Goal: Information Seeking & Learning: Learn about a topic

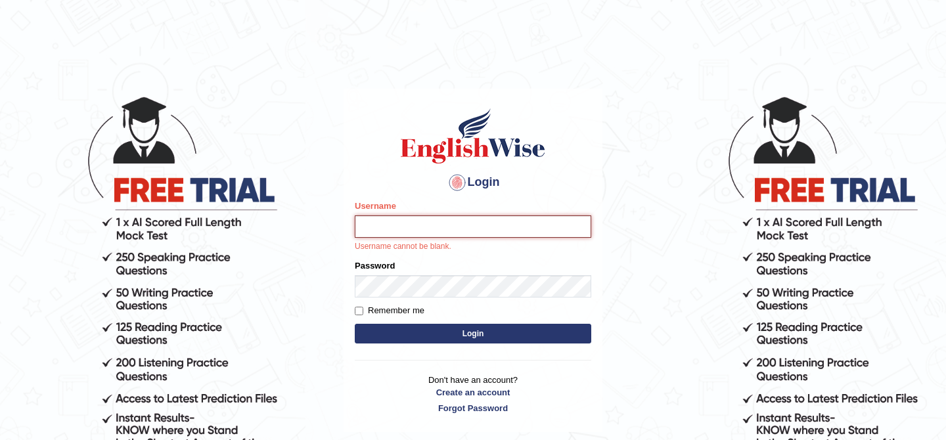
type input "Natsuda"
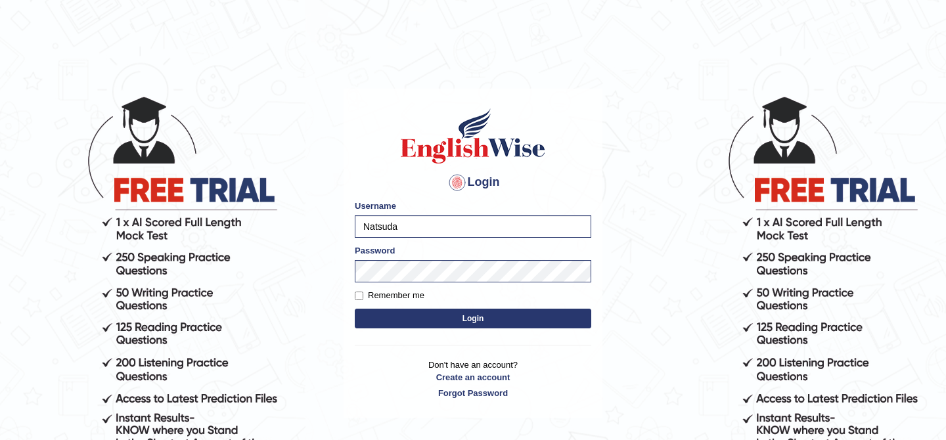
click at [420, 301] on label "Remember me" at bounding box center [390, 295] width 70 height 13
click at [363, 300] on input "Remember me" at bounding box center [359, 296] width 9 height 9
checkbox input "true"
click at [443, 328] on button "Login" at bounding box center [473, 319] width 236 height 20
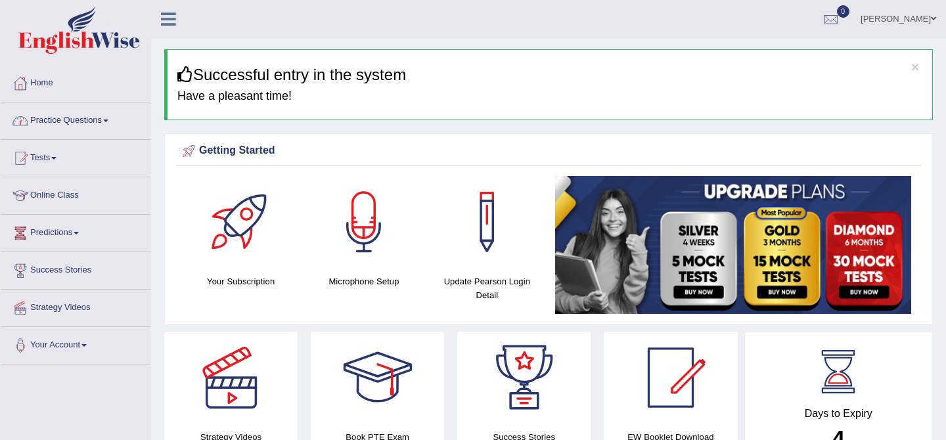
click at [71, 122] on link "Practice Questions" at bounding box center [76, 118] width 150 height 33
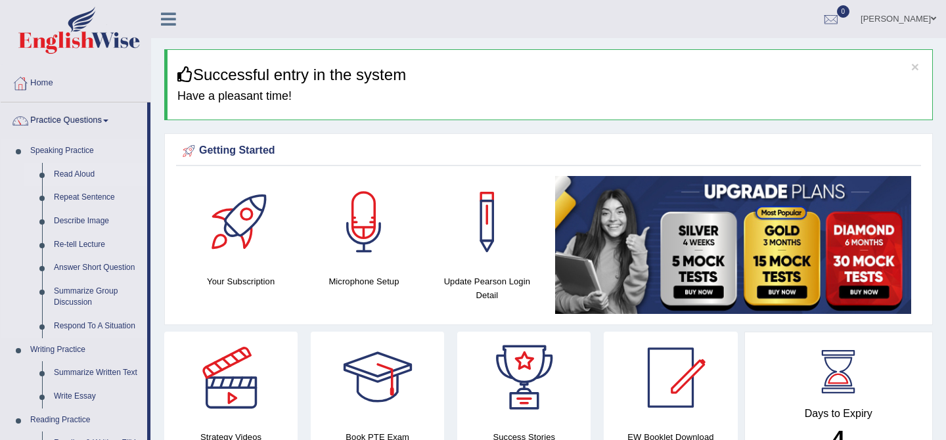
click at [69, 175] on link "Read Aloud" at bounding box center [97, 175] width 99 height 24
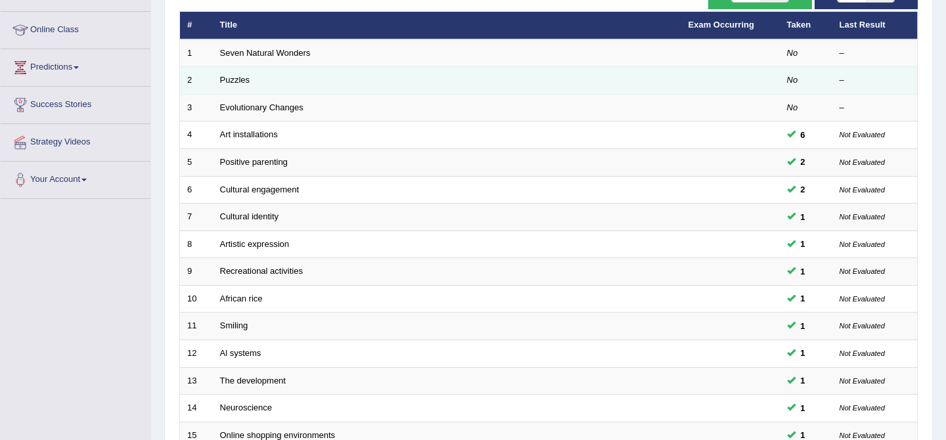
scroll to position [156, 0]
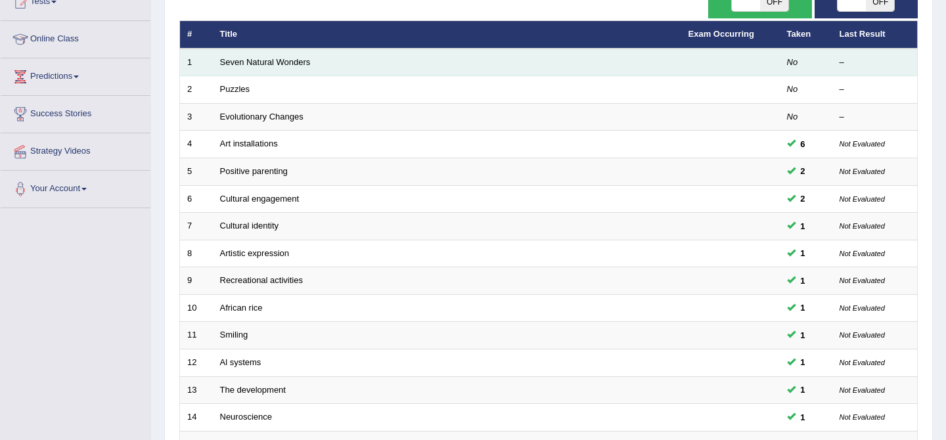
click at [506, 57] on td "Seven Natural Wonders" at bounding box center [447, 63] width 468 height 28
click at [305, 67] on link "Seven Natural Wonders" at bounding box center [265, 62] width 91 height 10
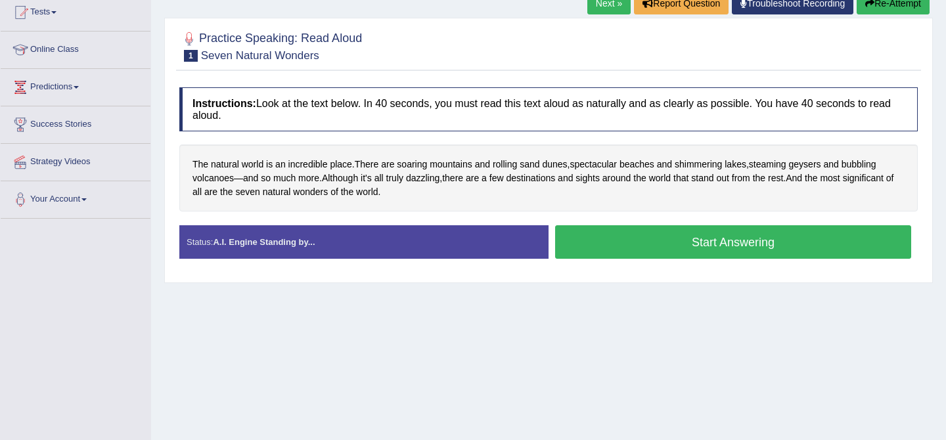
scroll to position [145, 0]
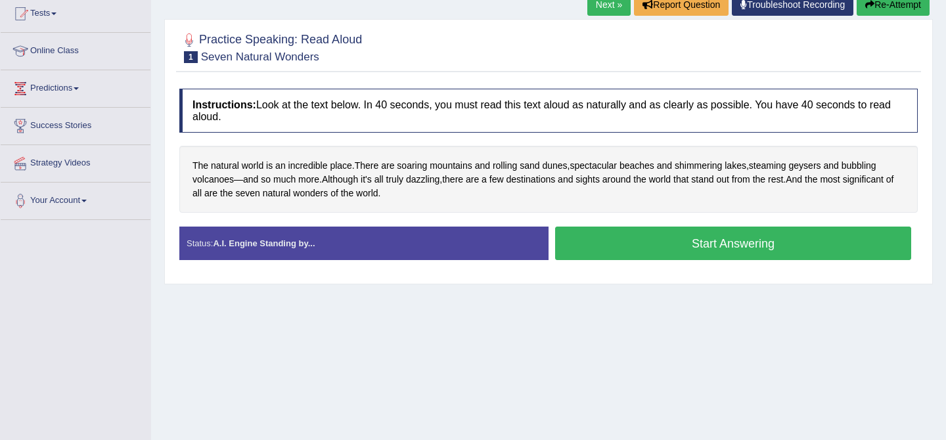
click at [630, 250] on button "Start Answering" at bounding box center [733, 243] width 356 height 33
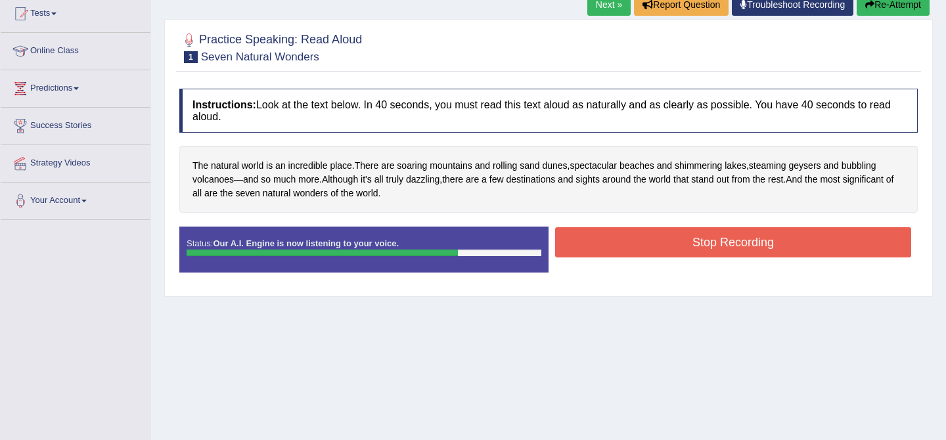
click at [887, 9] on button "Re-Attempt" at bounding box center [892, 4] width 73 height 22
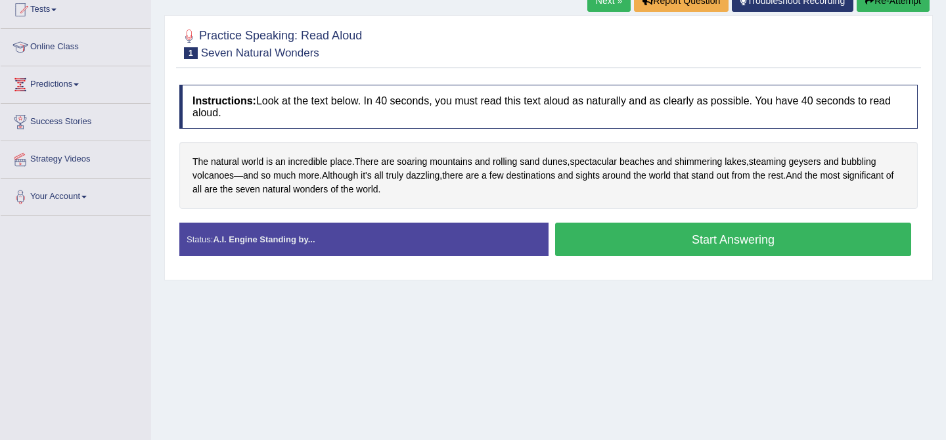
click at [645, 238] on button "Start Answering" at bounding box center [733, 239] width 356 height 33
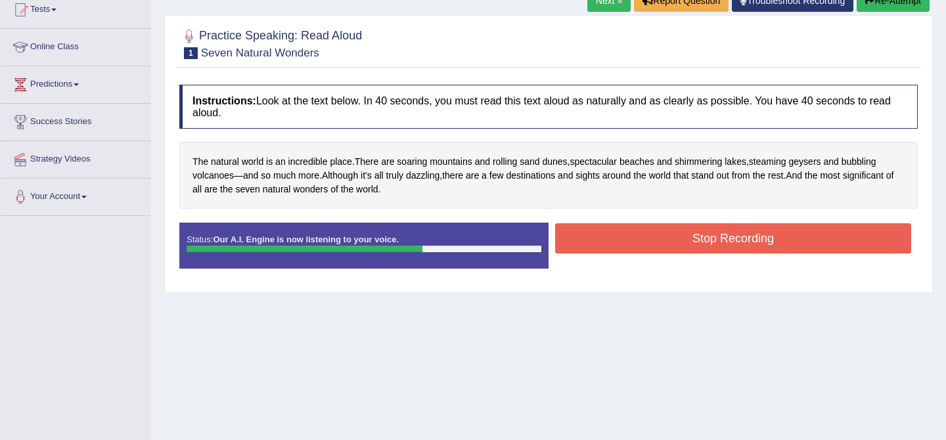
click at [645, 238] on button "Stop Recording" at bounding box center [733, 238] width 356 height 30
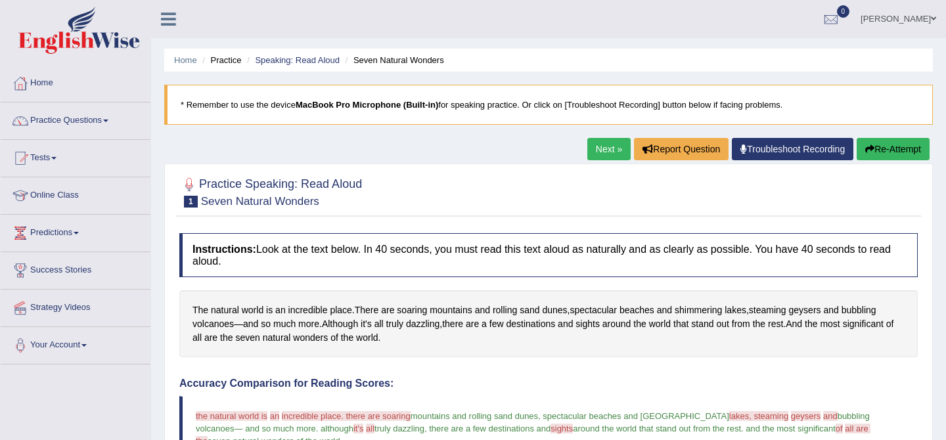
click at [598, 144] on link "Next »" at bounding box center [608, 149] width 43 height 22
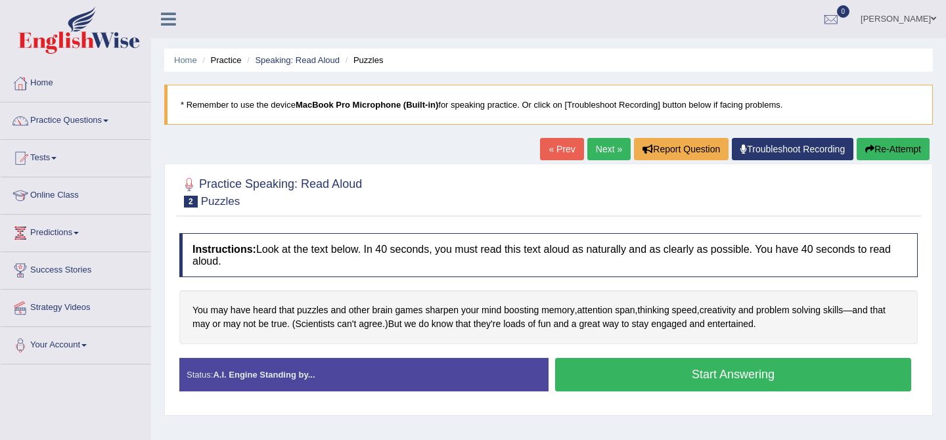
click at [606, 381] on button "Start Answering" at bounding box center [733, 374] width 356 height 33
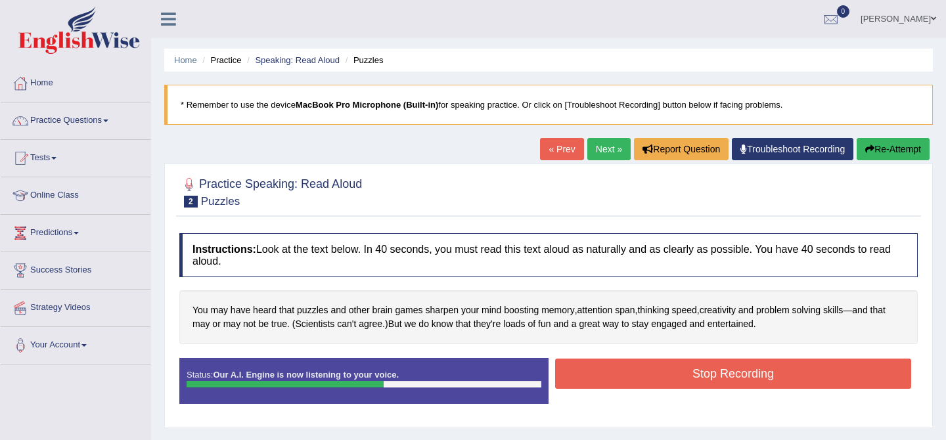
click at [606, 381] on button "Stop Recording" at bounding box center [733, 374] width 356 height 30
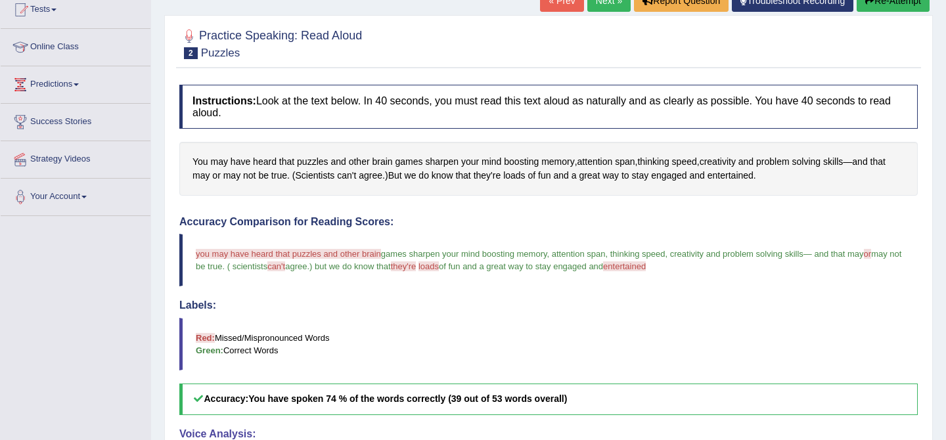
scroll to position [141, 0]
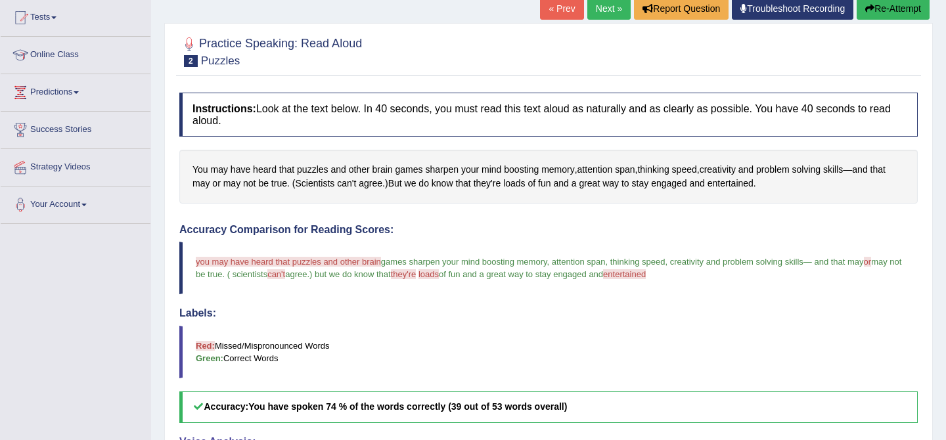
click at [610, 7] on link "Next »" at bounding box center [608, 8] width 43 height 22
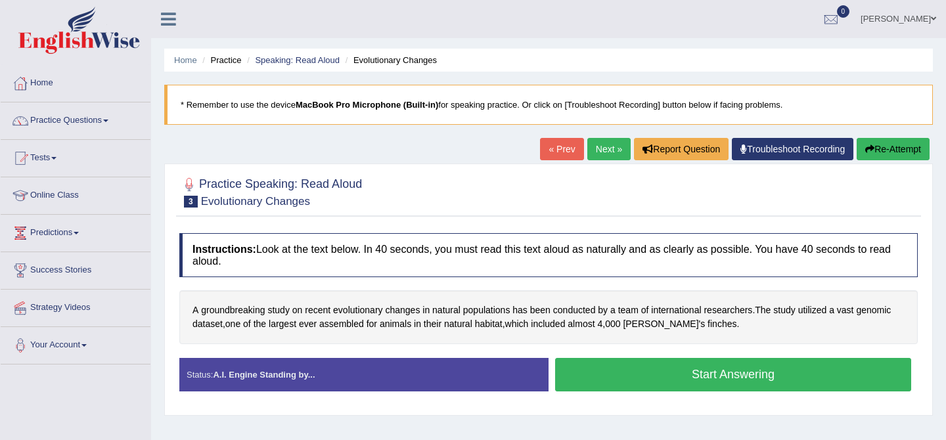
click at [578, 379] on button "Start Answering" at bounding box center [733, 374] width 356 height 33
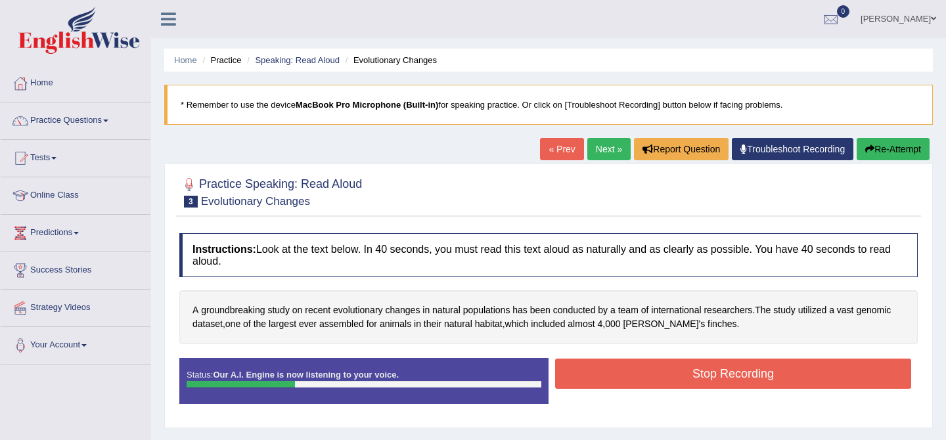
click at [877, 164] on div "Practice Speaking: Read Aloud 3 Evolutionary Changes Instructions: Look at the …" at bounding box center [548, 296] width 768 height 264
click at [876, 152] on button "Re-Attempt" at bounding box center [892, 149] width 73 height 22
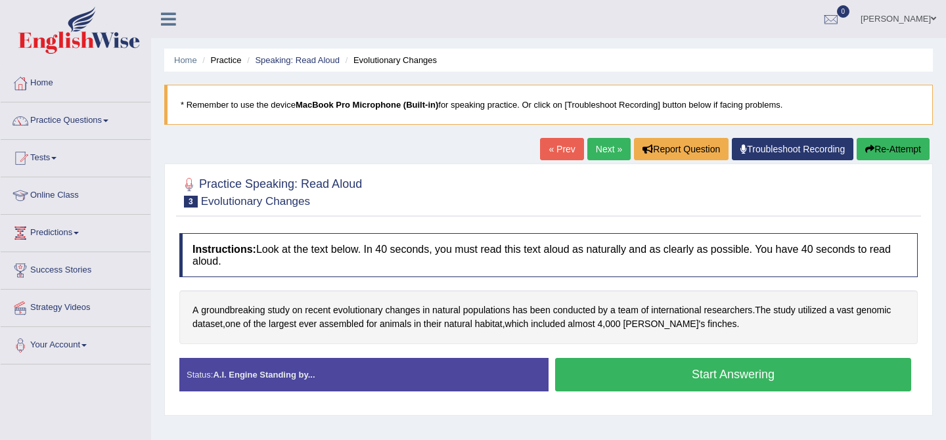
click at [684, 367] on button "Start Answering" at bounding box center [733, 374] width 356 height 33
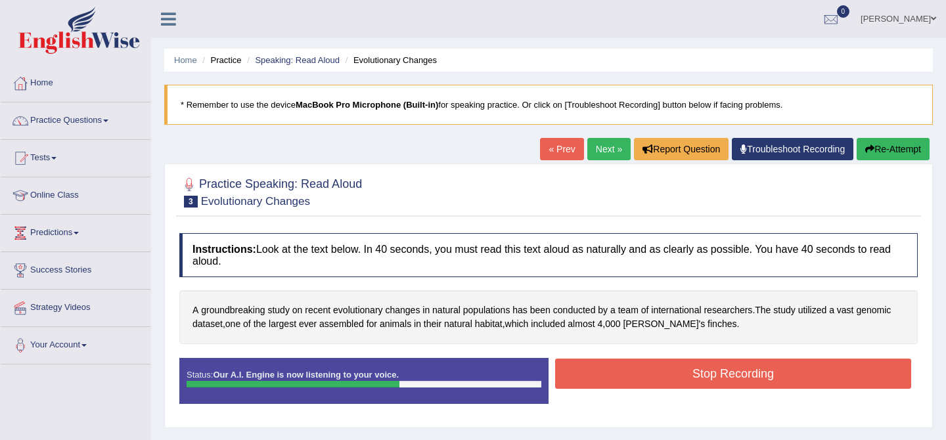
click at [684, 367] on button "Stop Recording" at bounding box center [733, 374] width 356 height 30
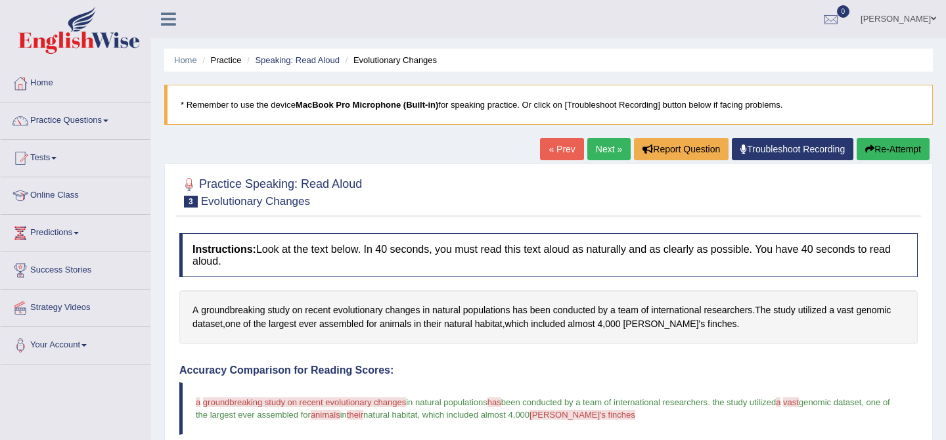
click at [600, 154] on link "Next »" at bounding box center [608, 149] width 43 height 22
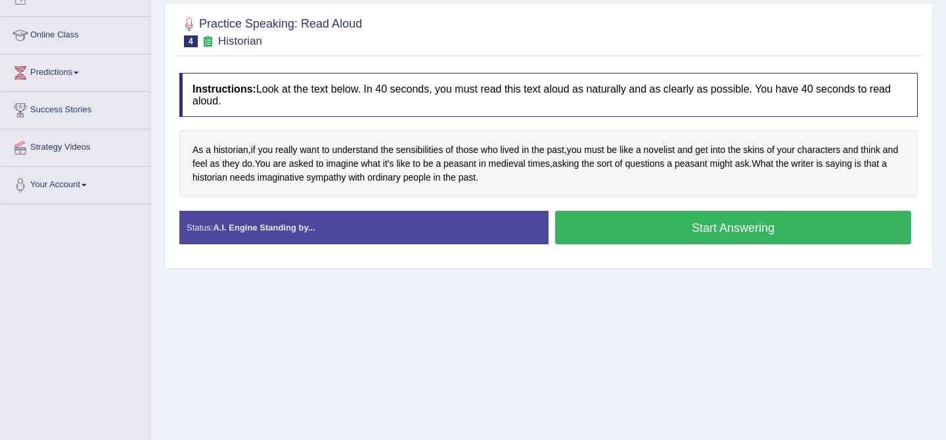
scroll to position [165, 0]
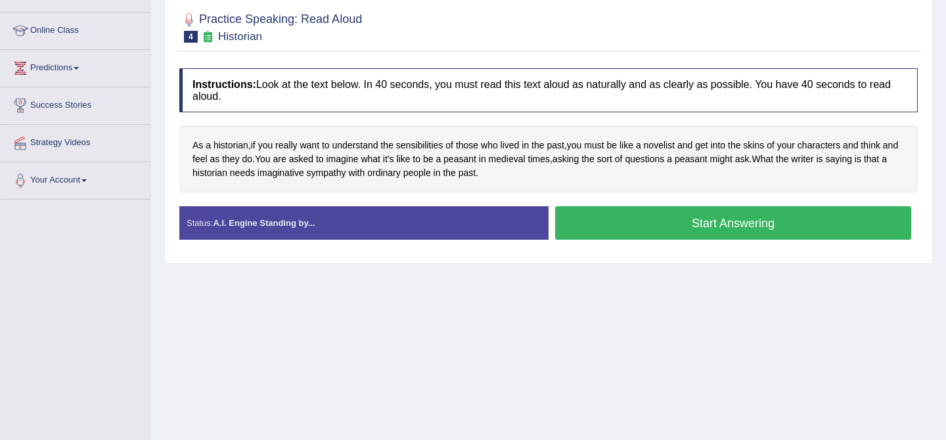
click at [610, 221] on button "Start Answering" at bounding box center [733, 222] width 356 height 33
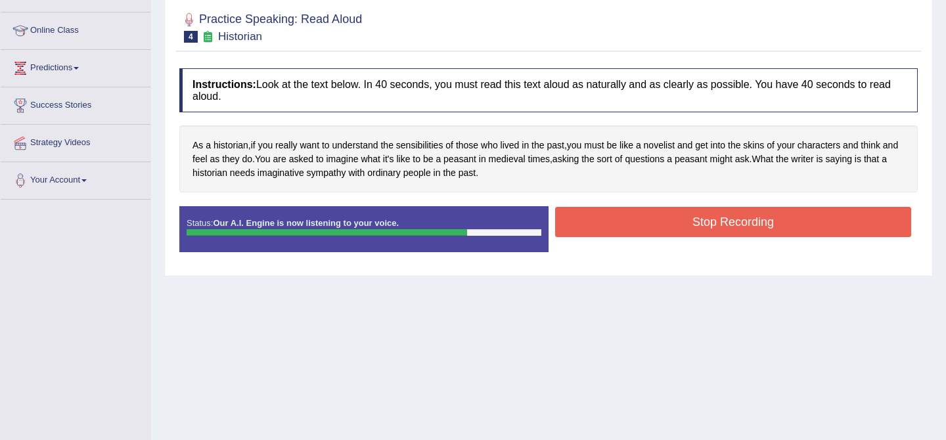
click at [610, 221] on button "Stop Recording" at bounding box center [733, 222] width 356 height 30
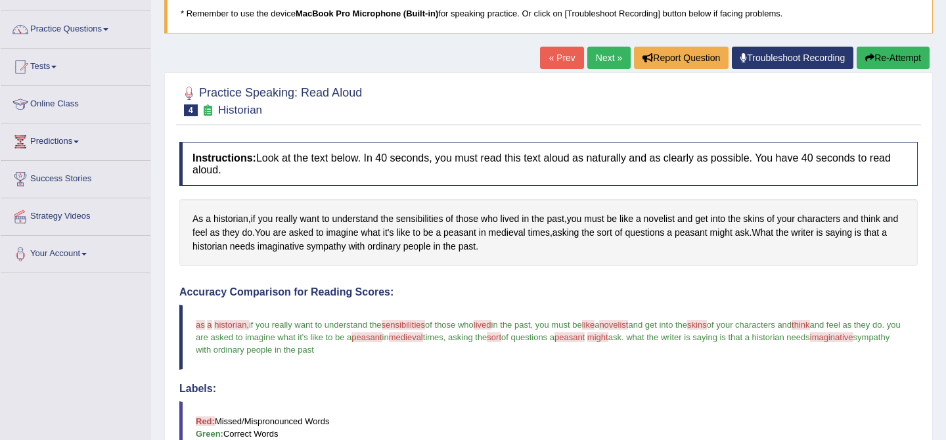
scroll to position [89, 0]
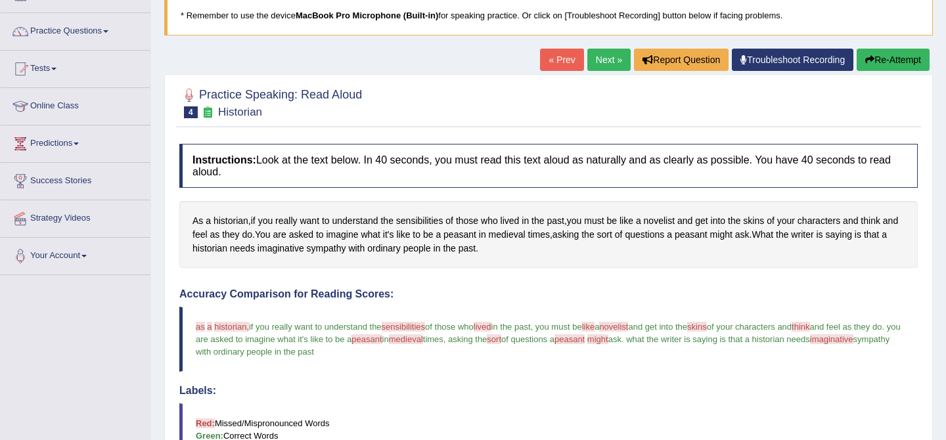
click at [596, 58] on link "Next »" at bounding box center [608, 60] width 43 height 22
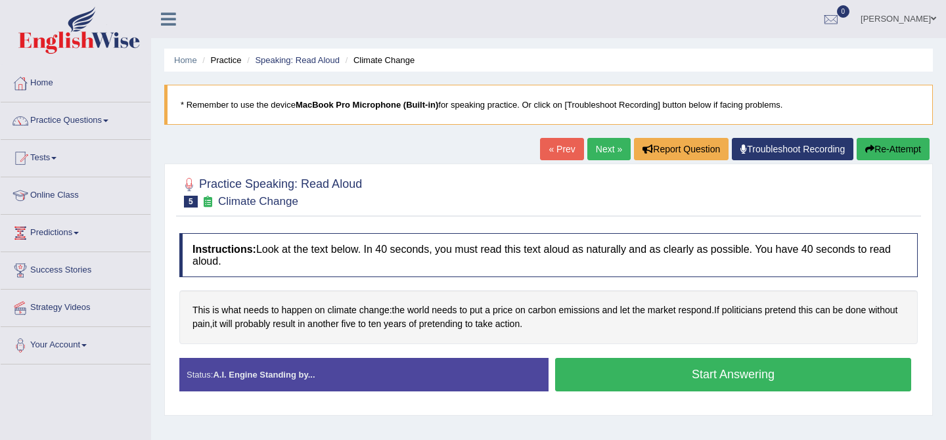
click at [636, 382] on button "Start Answering" at bounding box center [733, 374] width 356 height 33
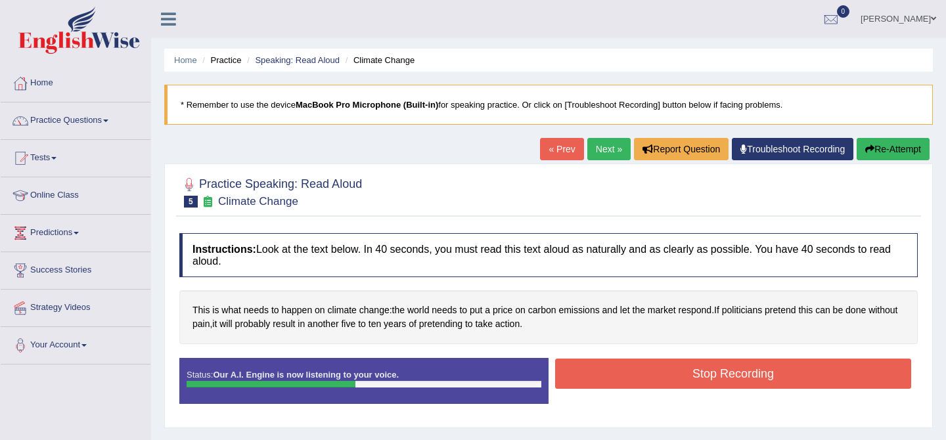
click at [636, 382] on button "Stop Recording" at bounding box center [733, 374] width 356 height 30
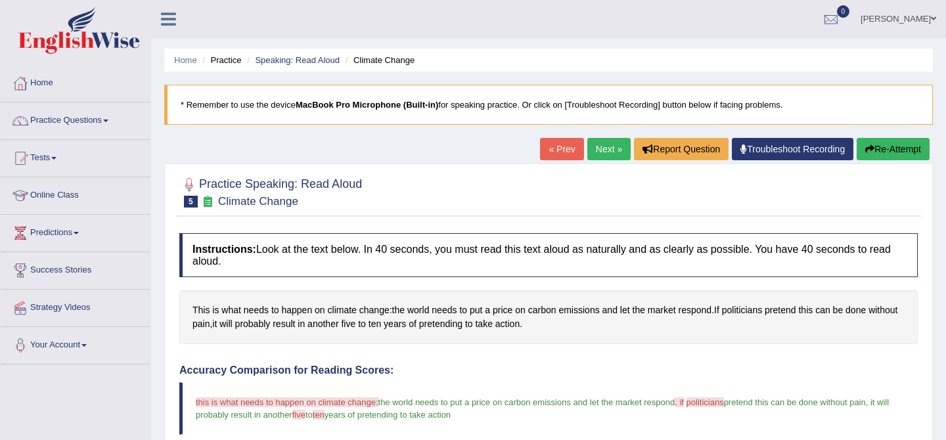
click at [597, 150] on link "Next »" at bounding box center [608, 149] width 43 height 22
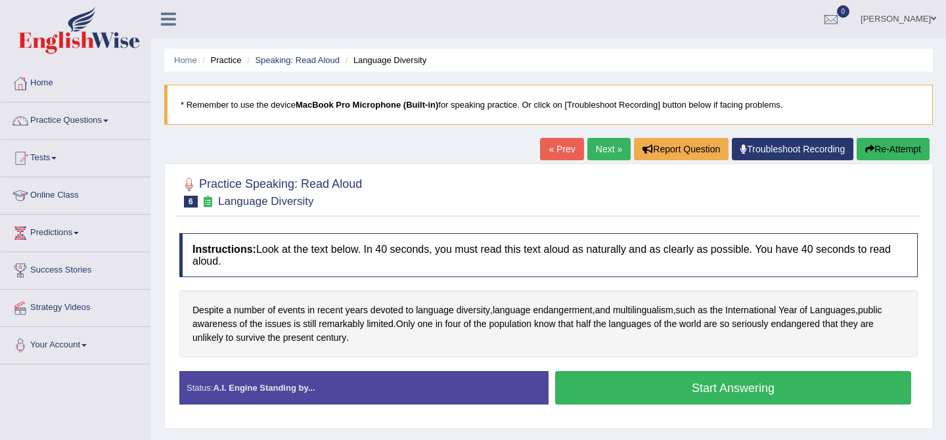
click at [610, 371] on button "Start Answering" at bounding box center [733, 387] width 356 height 33
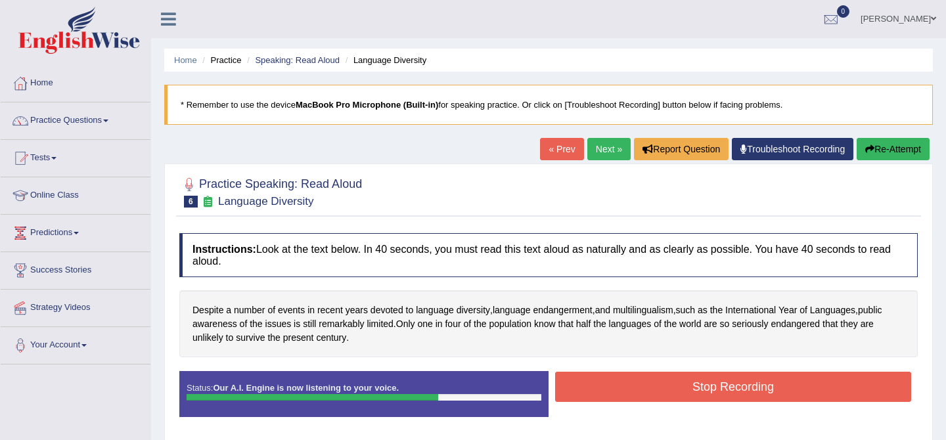
click at [612, 396] on button "Stop Recording" at bounding box center [733, 387] width 356 height 30
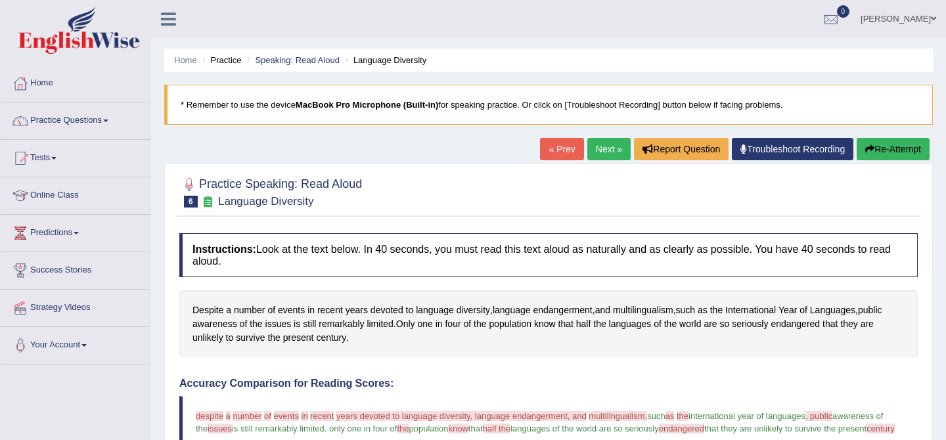
click at [608, 145] on link "Next »" at bounding box center [608, 149] width 43 height 22
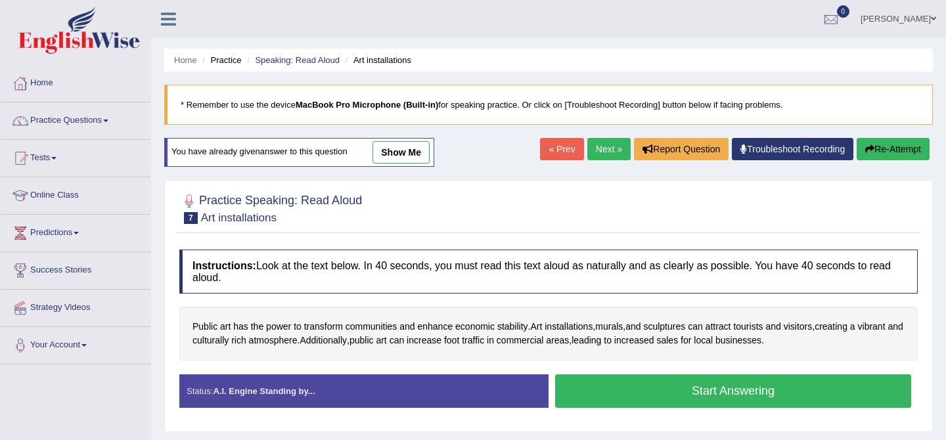
click at [678, 401] on button "Start Answering" at bounding box center [733, 390] width 356 height 33
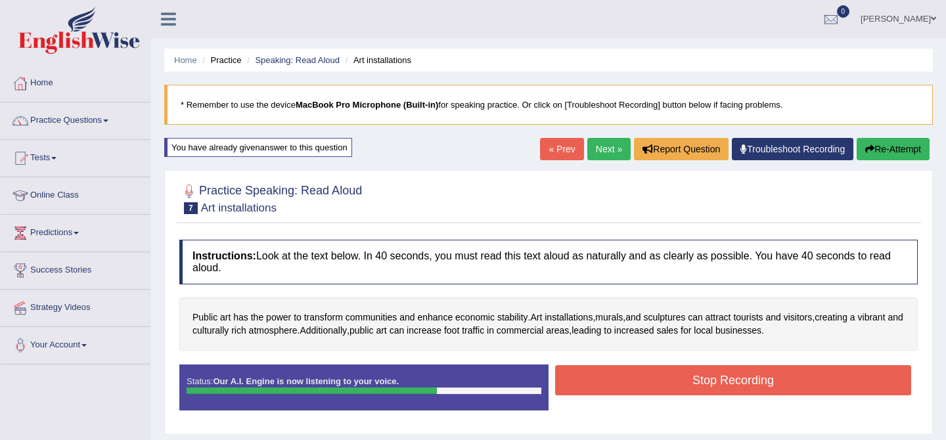
click at [678, 380] on button "Stop Recording" at bounding box center [733, 380] width 356 height 30
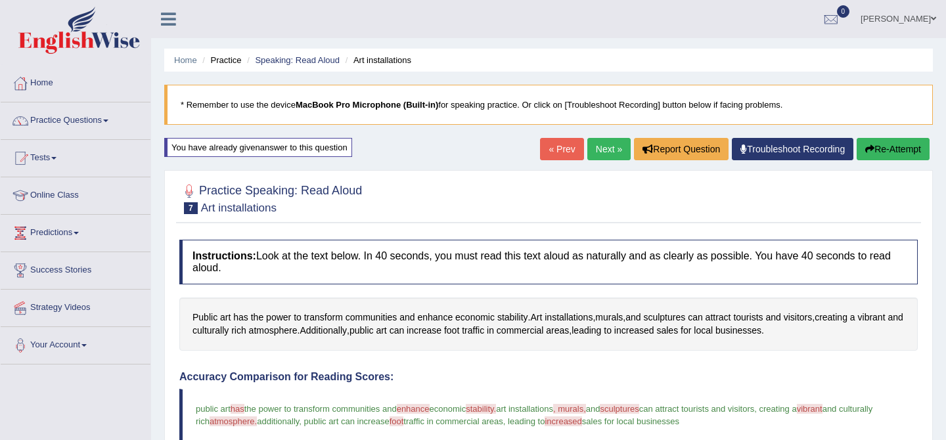
click at [593, 150] on link "Next »" at bounding box center [608, 149] width 43 height 22
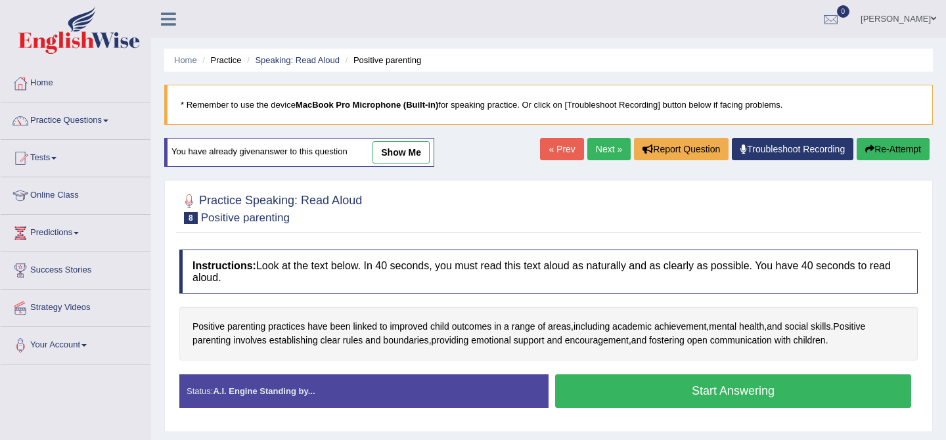
click at [602, 392] on button "Start Answering" at bounding box center [733, 390] width 356 height 33
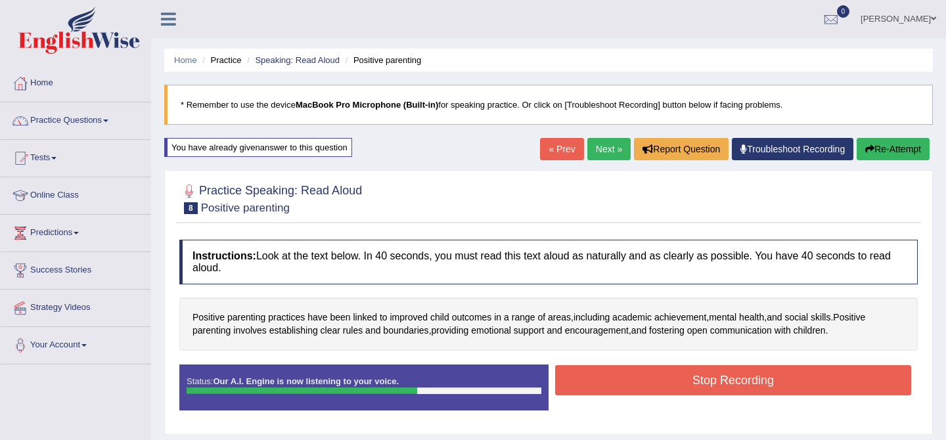
click at [602, 392] on button "Stop Recording" at bounding box center [733, 380] width 356 height 30
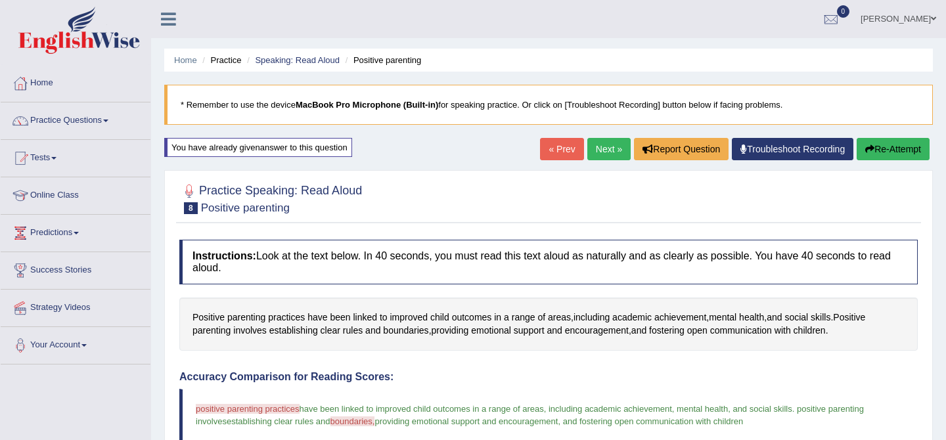
click at [588, 150] on link "Next »" at bounding box center [608, 149] width 43 height 22
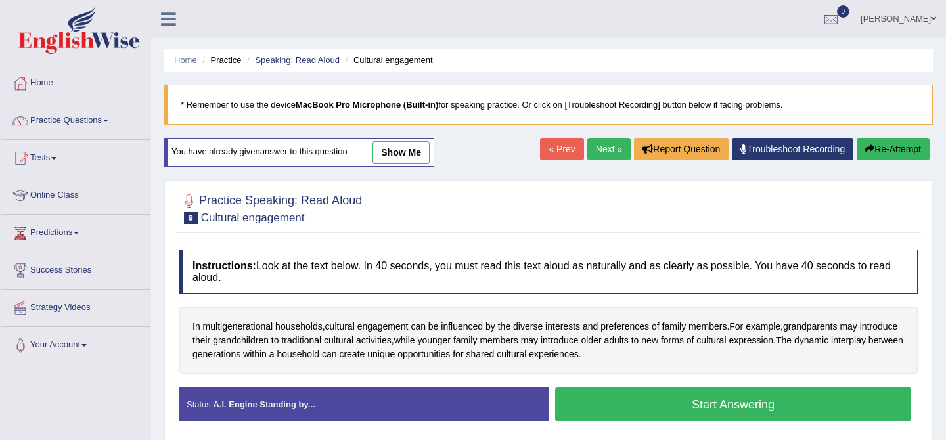
click at [656, 403] on button "Start Answering" at bounding box center [733, 404] width 356 height 33
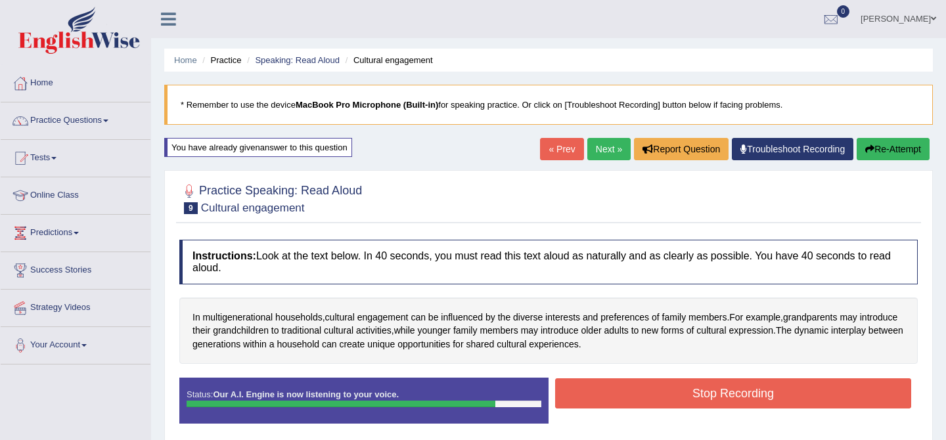
click at [656, 403] on button "Stop Recording" at bounding box center [733, 393] width 356 height 30
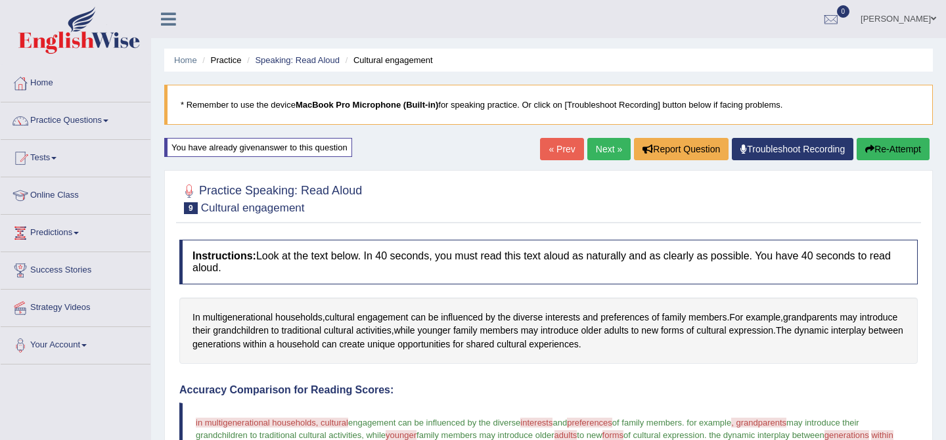
click at [594, 159] on link "Next »" at bounding box center [608, 149] width 43 height 22
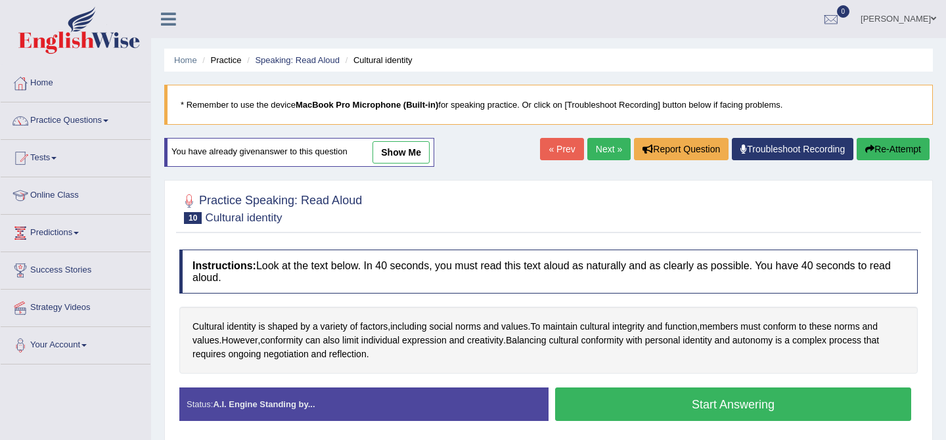
click at [648, 401] on button "Start Answering" at bounding box center [733, 404] width 356 height 33
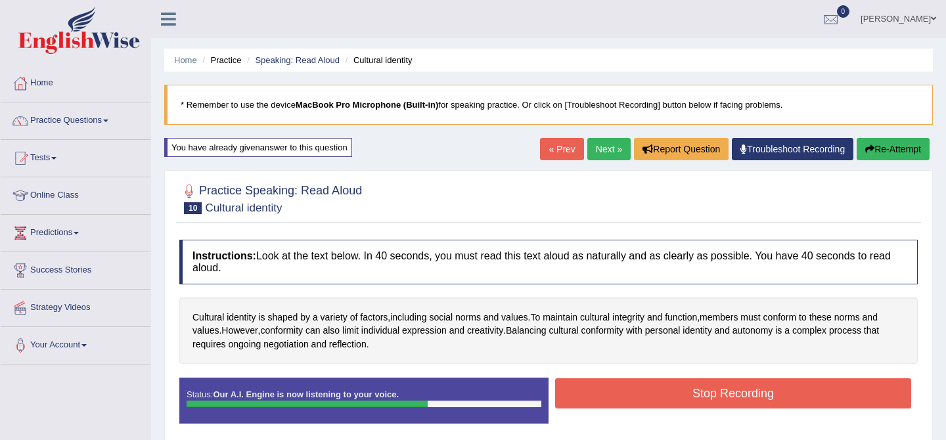
click at [648, 401] on button "Stop Recording" at bounding box center [733, 393] width 356 height 30
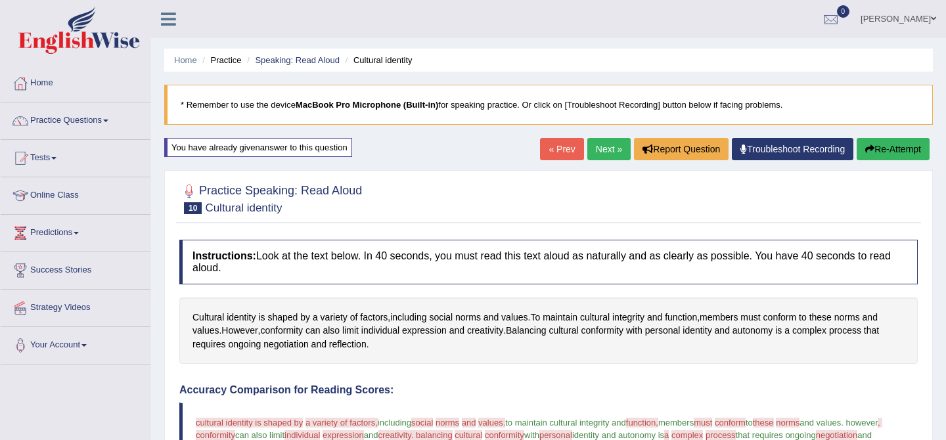
click at [602, 151] on link "Next »" at bounding box center [608, 149] width 43 height 22
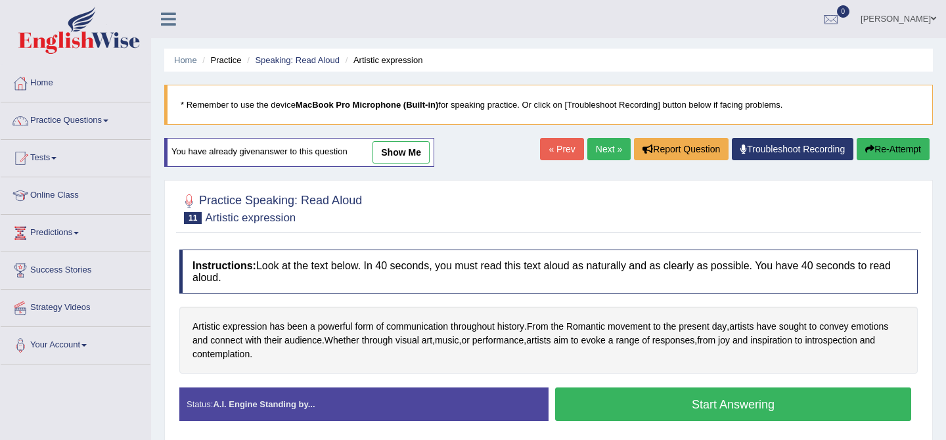
click at [672, 406] on button "Start Answering" at bounding box center [733, 404] width 356 height 33
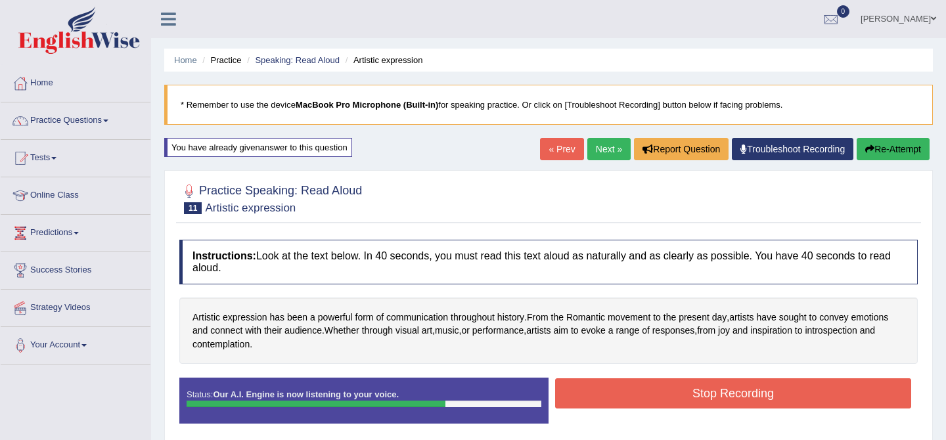
click at [672, 406] on button "Stop Recording" at bounding box center [733, 393] width 356 height 30
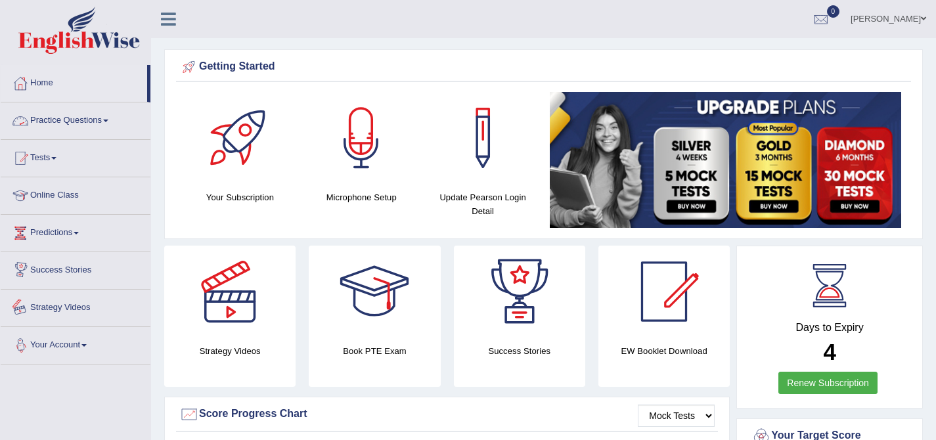
click at [83, 348] on link "Your Account" at bounding box center [76, 343] width 150 height 33
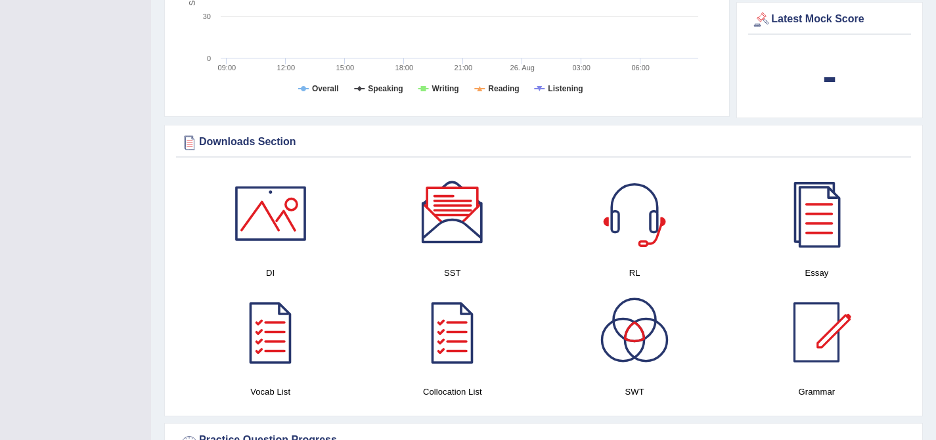
scroll to position [540, 0]
click at [834, 233] on div at bounding box center [816, 213] width 92 height 92
click at [837, 344] on div at bounding box center [816, 332] width 92 height 92
click at [479, 213] on div at bounding box center [453, 213] width 92 height 92
click at [280, 233] on div at bounding box center [271, 213] width 92 height 92
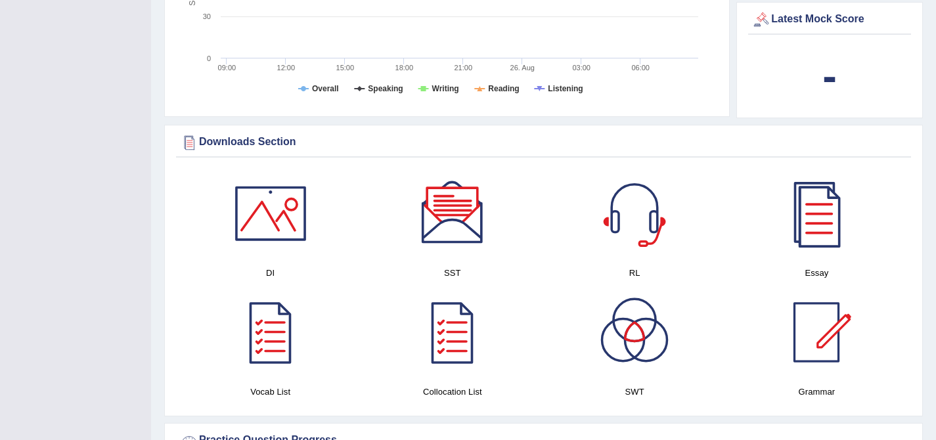
click at [254, 202] on div at bounding box center [271, 213] width 92 height 92
click at [291, 363] on div at bounding box center [271, 332] width 92 height 92
click at [464, 361] on div at bounding box center [453, 332] width 92 height 92
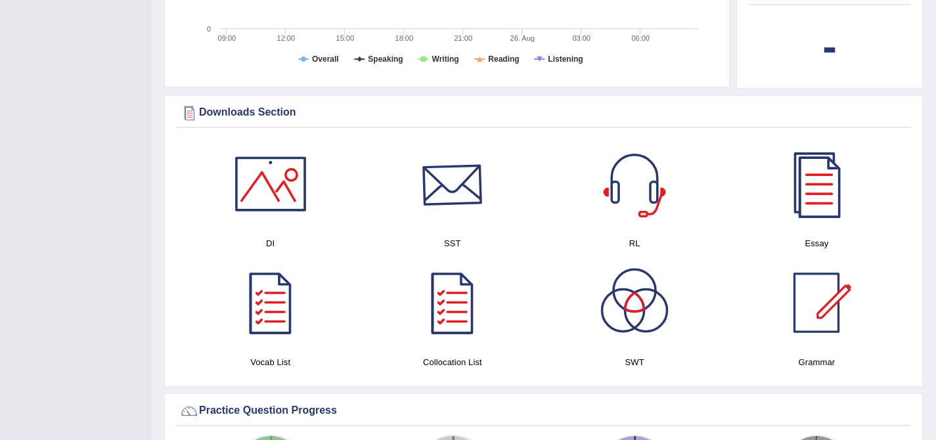
scroll to position [666, 0]
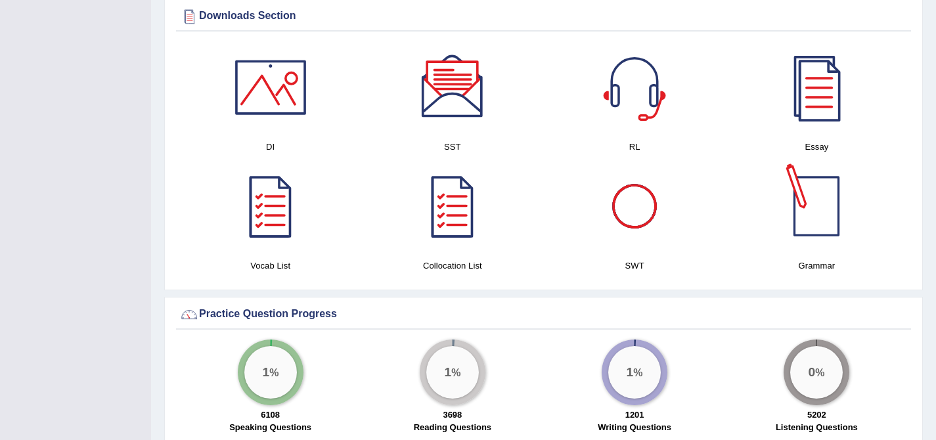
click at [833, 210] on div at bounding box center [816, 206] width 92 height 92
click at [652, 221] on div at bounding box center [635, 206] width 92 height 92
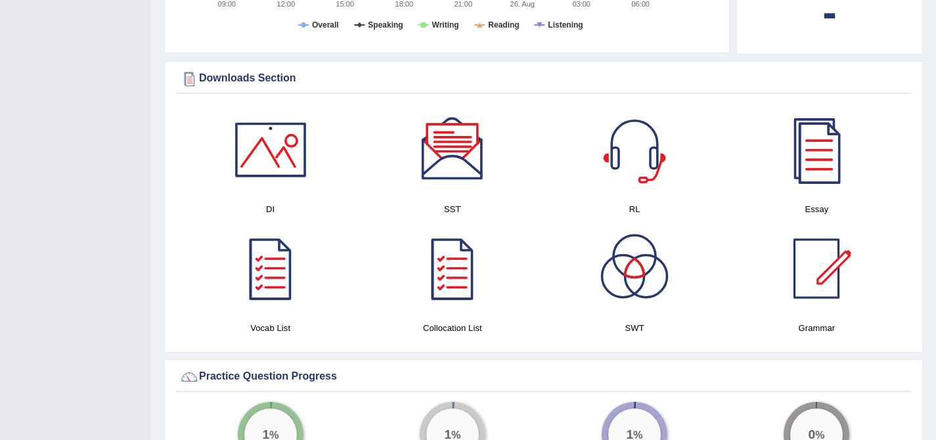
scroll to position [0, 0]
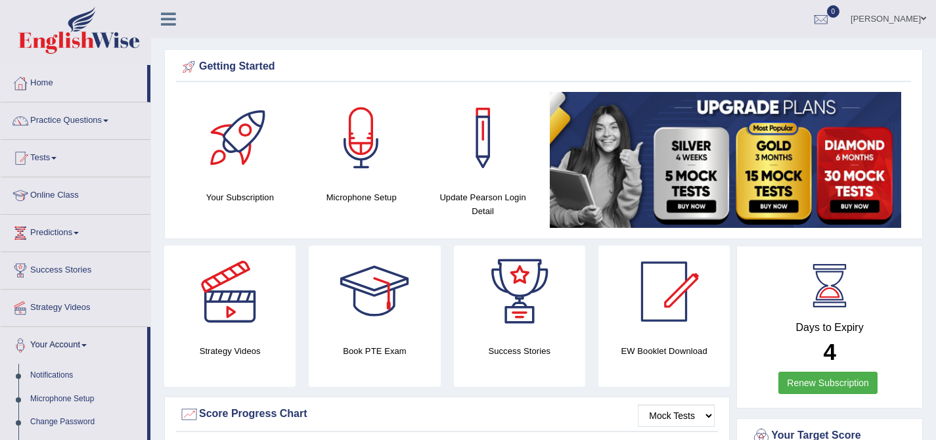
click at [26, 87] on div at bounding box center [21, 84] width 20 height 20
click at [89, 131] on link "Practice Questions" at bounding box center [76, 118] width 150 height 33
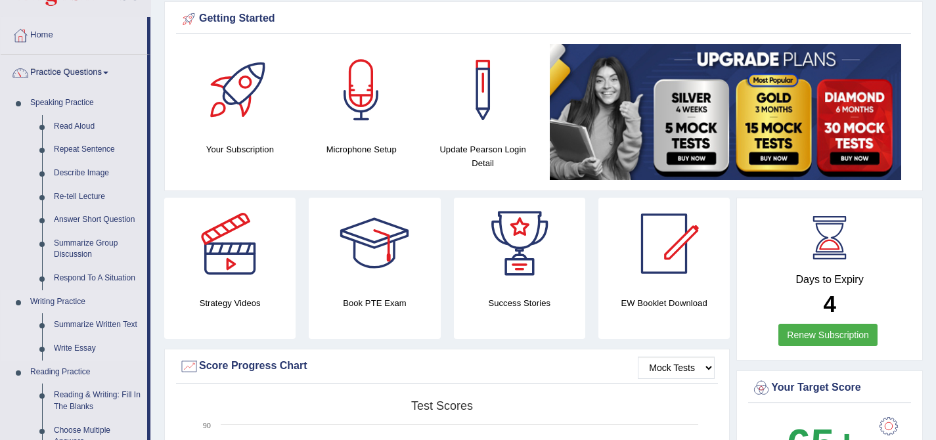
scroll to position [61, 0]
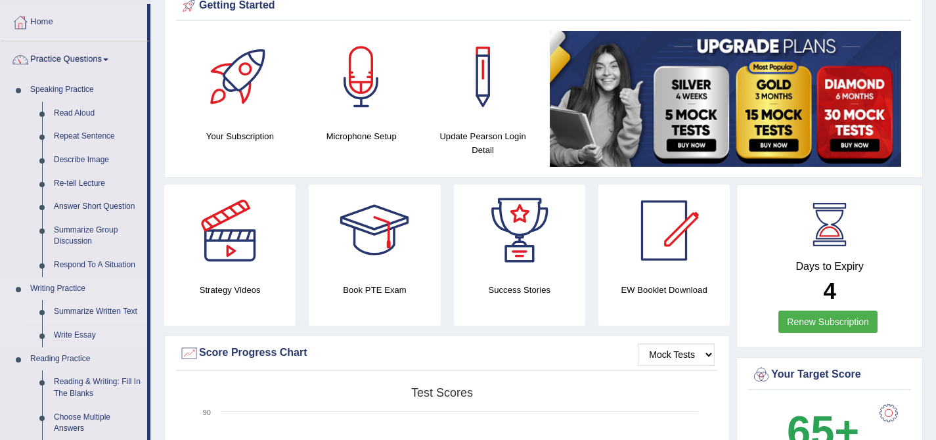
click at [99, 308] on link "Summarize Written Text" at bounding box center [97, 312] width 99 height 24
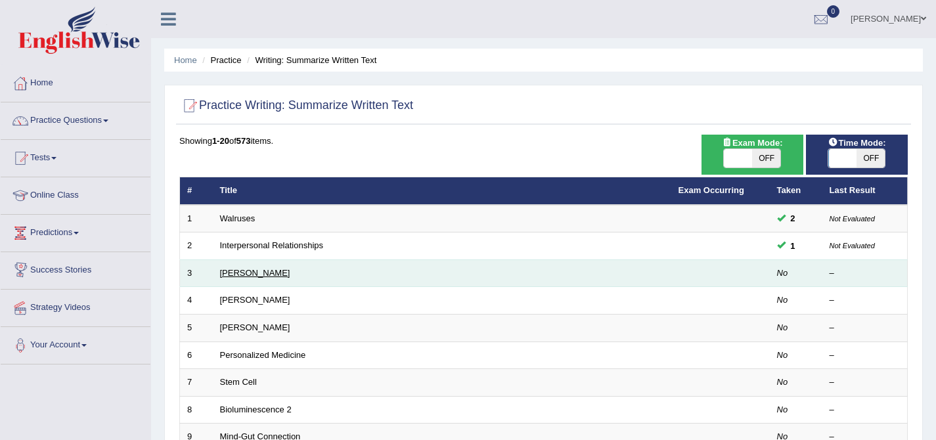
click at [257, 277] on link "[PERSON_NAME]" at bounding box center [255, 273] width 70 height 10
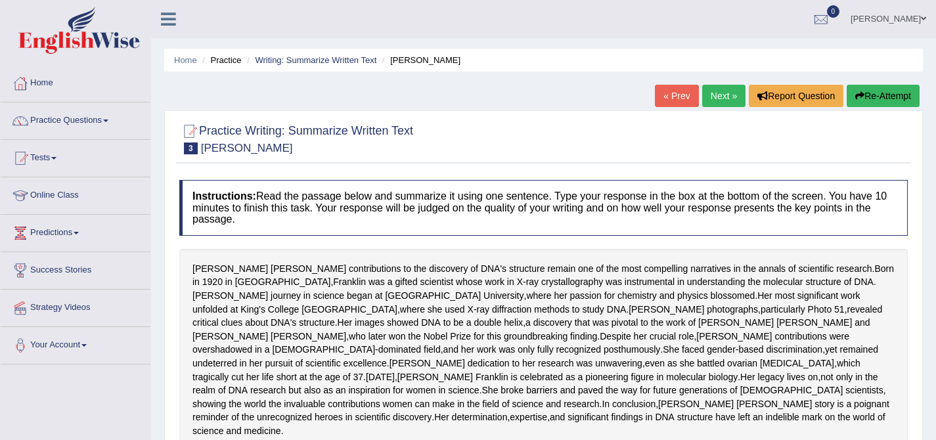
click at [716, 93] on link "Next »" at bounding box center [723, 96] width 43 height 22
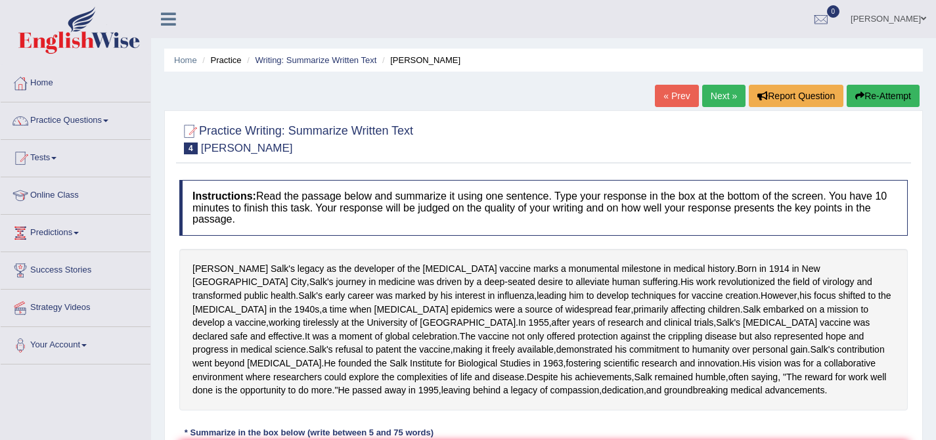
click at [716, 93] on link "Next »" at bounding box center [723, 96] width 43 height 22
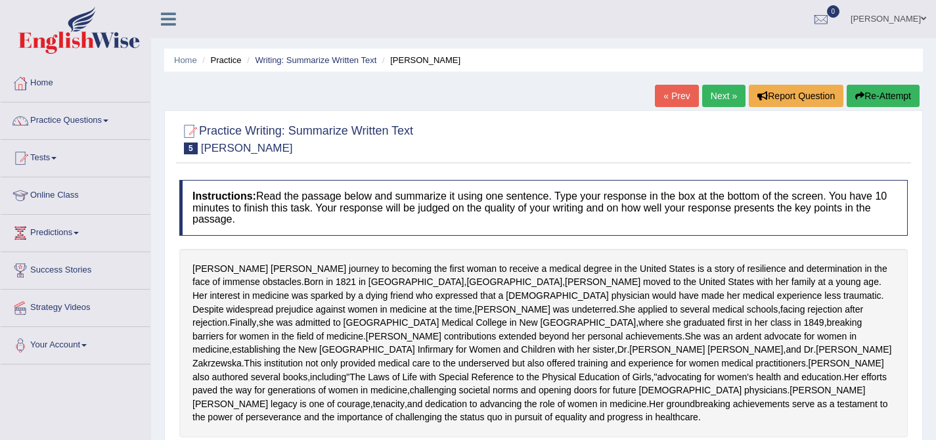
click at [716, 95] on link "Next »" at bounding box center [723, 96] width 43 height 22
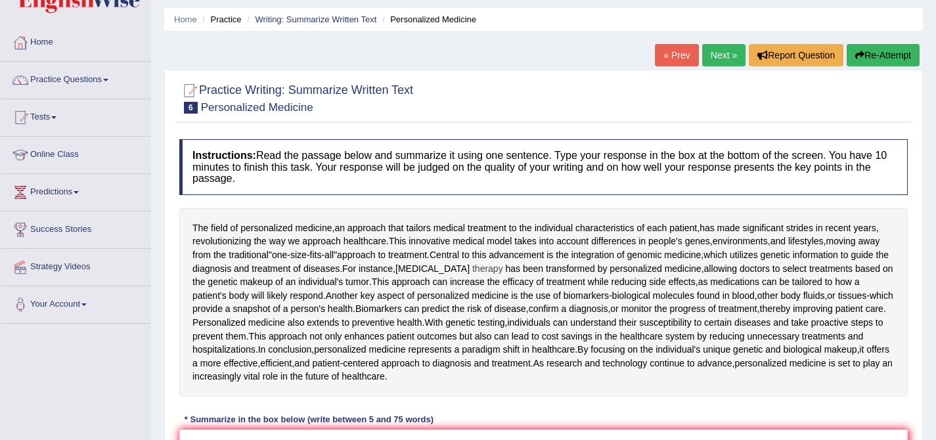
scroll to position [119, 0]
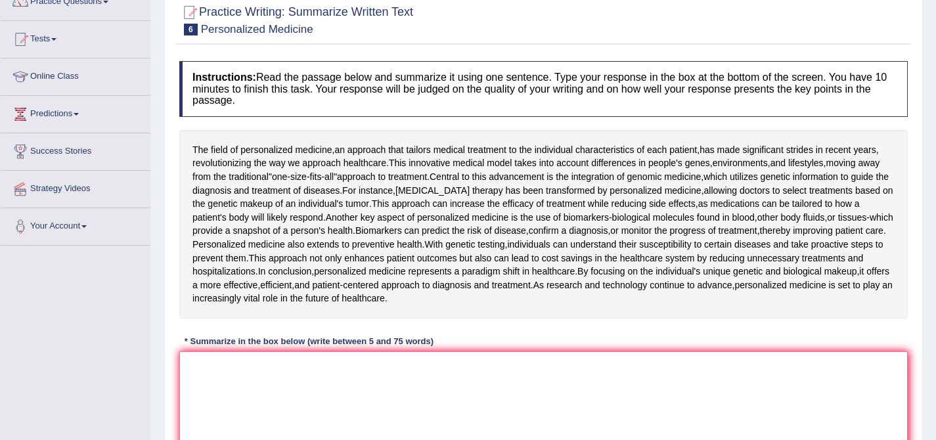
click at [374, 409] on textarea at bounding box center [543, 414] width 728 height 127
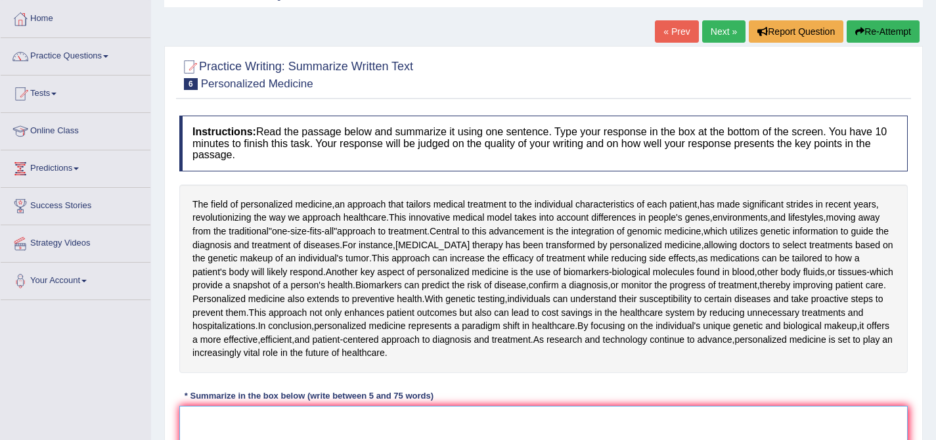
scroll to position [0, 0]
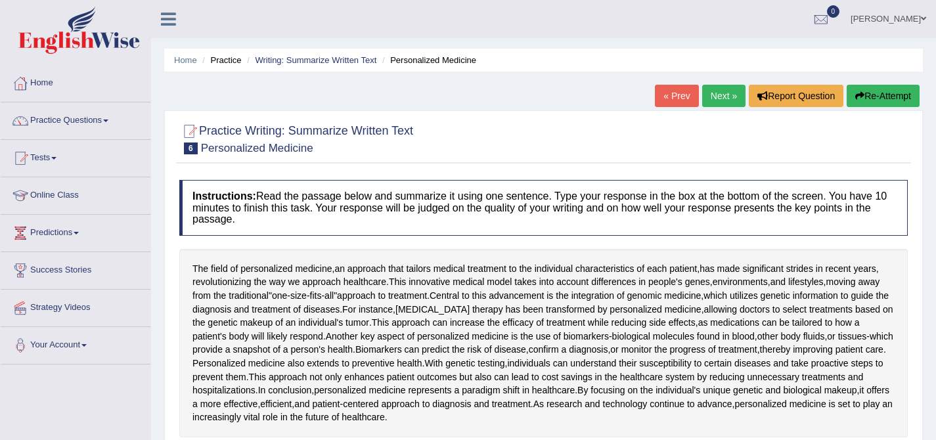
click at [300, 125] on h2 "Practice Writing: Summarize Written Text 6 Personalized Medicine" at bounding box center [296, 138] width 234 height 33
click at [66, 125] on link "Practice Questions" at bounding box center [76, 118] width 150 height 33
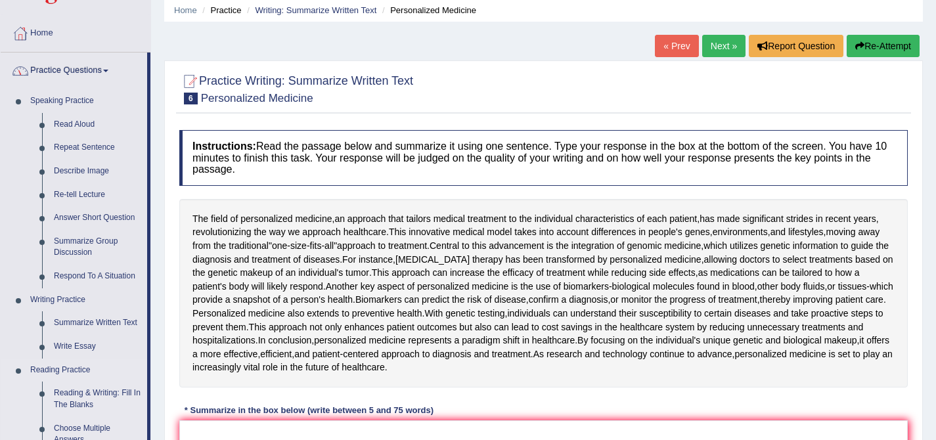
scroll to position [71, 0]
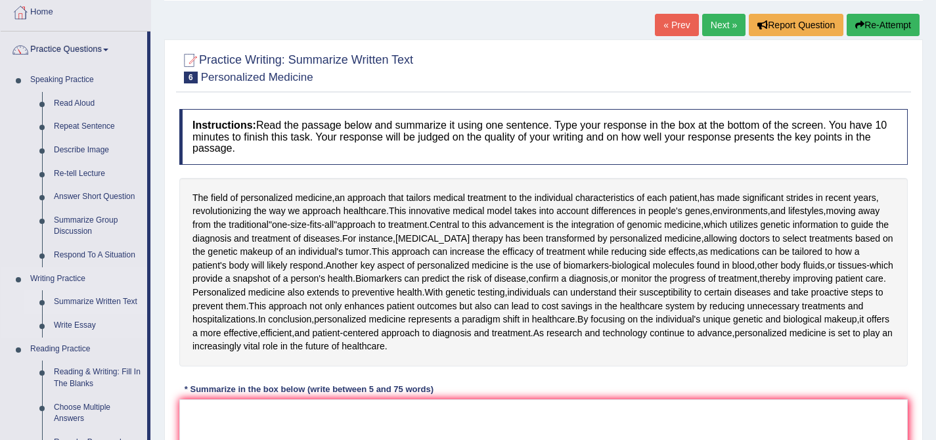
click at [87, 301] on link "Summarize Written Text" at bounding box center [97, 302] width 99 height 24
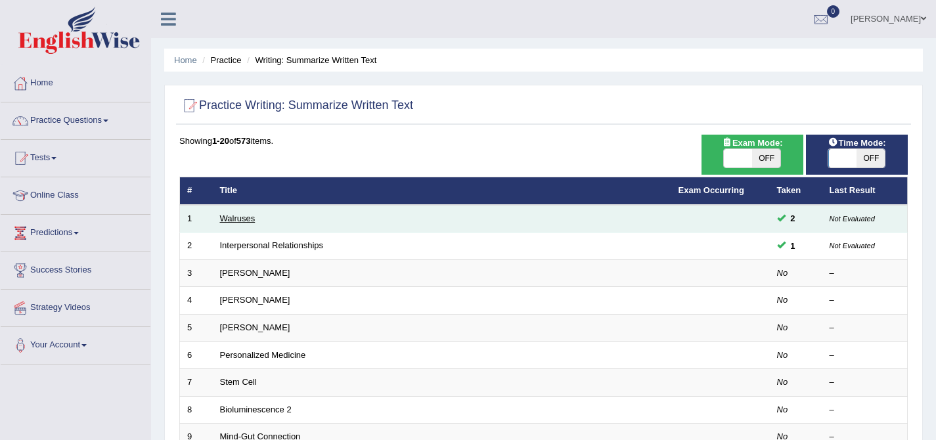
click at [248, 217] on link "Walruses" at bounding box center [237, 218] width 35 height 10
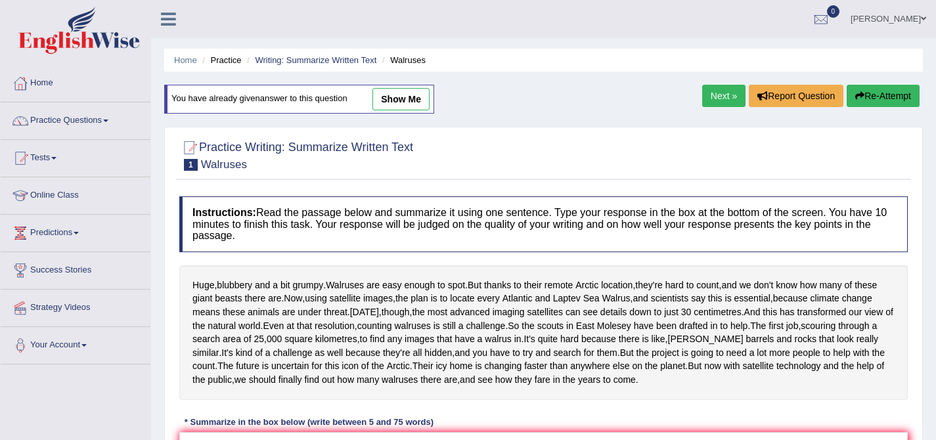
click at [390, 98] on link "show me" at bounding box center [400, 99] width 57 height 22
type textarea "Now, using satellite images, the plan is to locate every Atlantic and Laptev Se…"
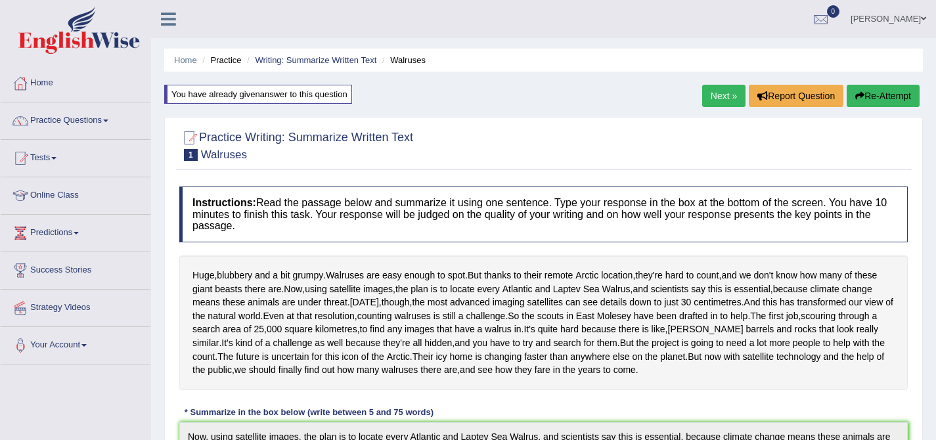
click at [726, 100] on link "Next »" at bounding box center [723, 96] width 43 height 22
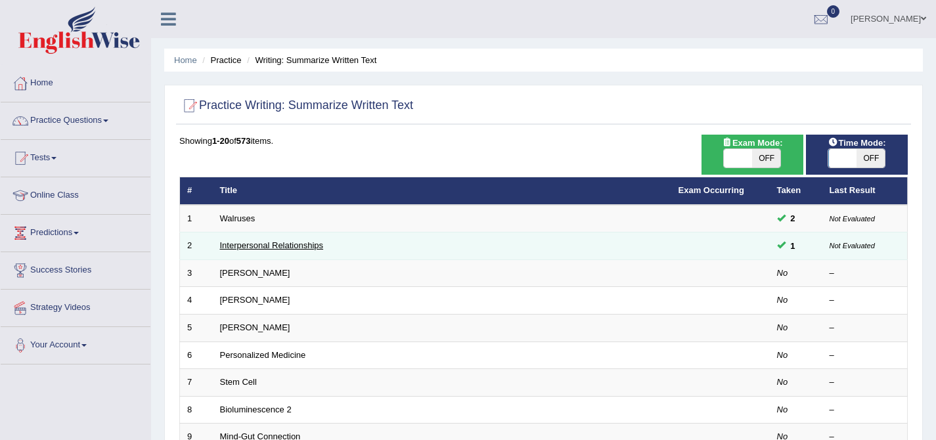
click at [294, 242] on link "Interpersonal Relationships" at bounding box center [272, 245] width 104 height 10
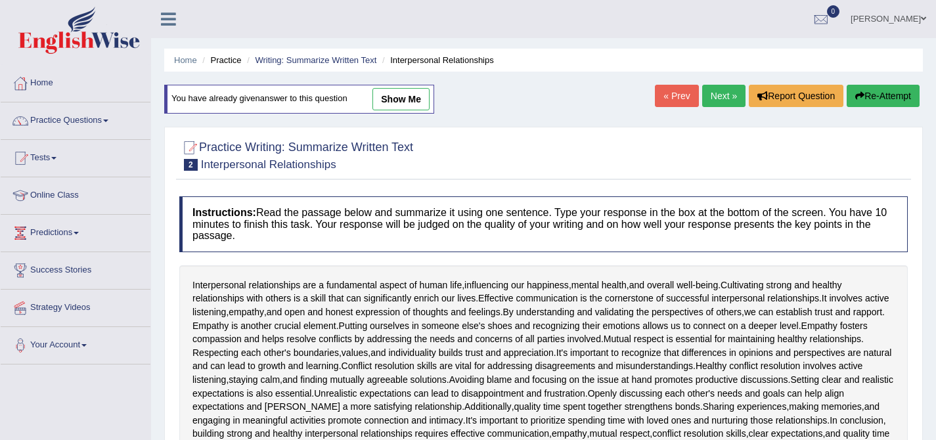
click at [416, 97] on link "show me" at bounding box center [400, 99] width 57 height 22
type textarea "Interpersonal relationships are a fundamental aspect of human life, influencing…"
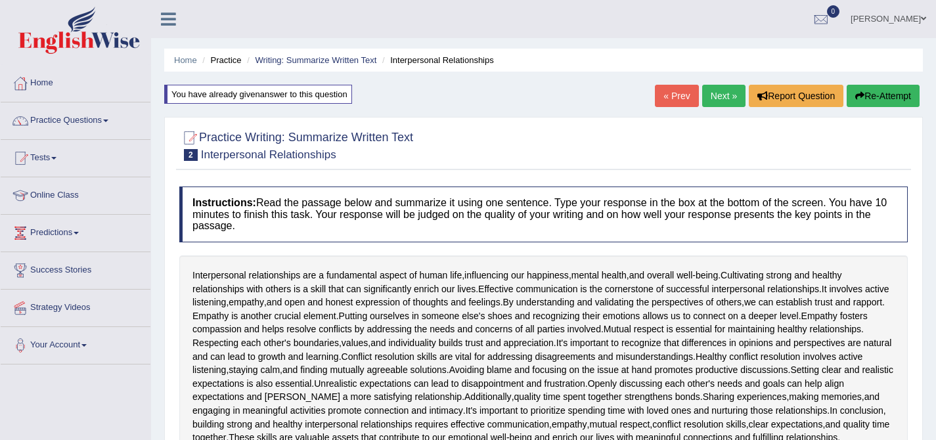
click at [708, 96] on link "Next »" at bounding box center [723, 96] width 43 height 22
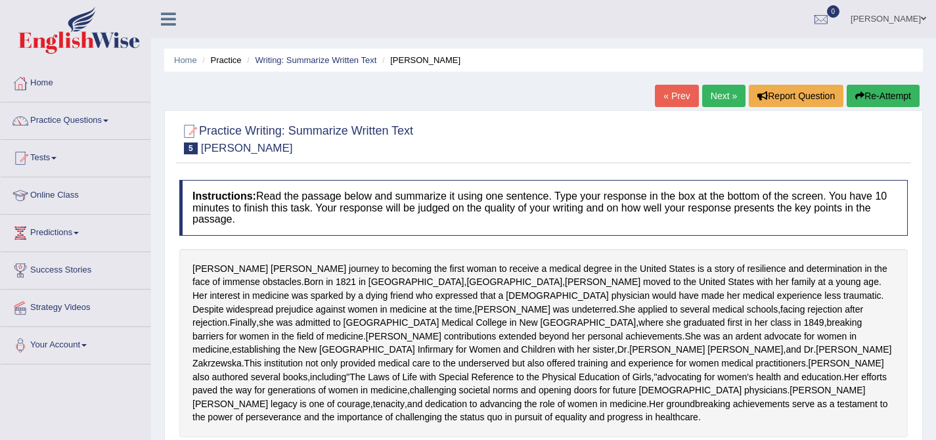
click at [708, 97] on link "Next »" at bounding box center [723, 96] width 43 height 22
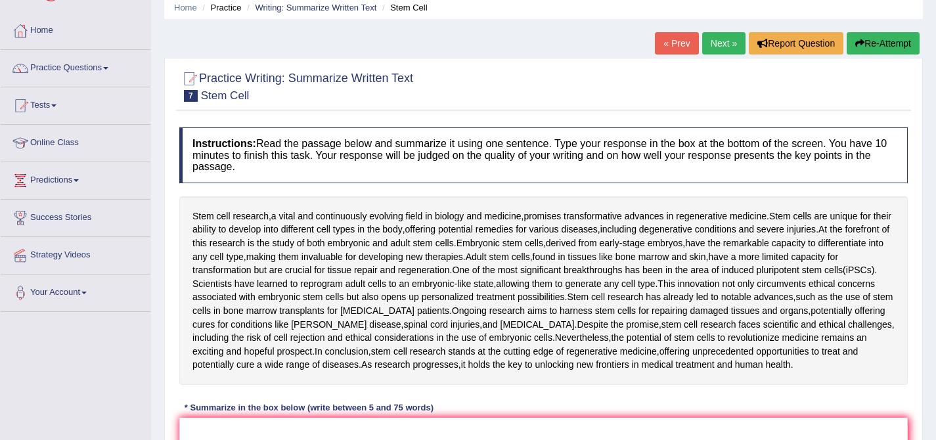
scroll to position [204, 0]
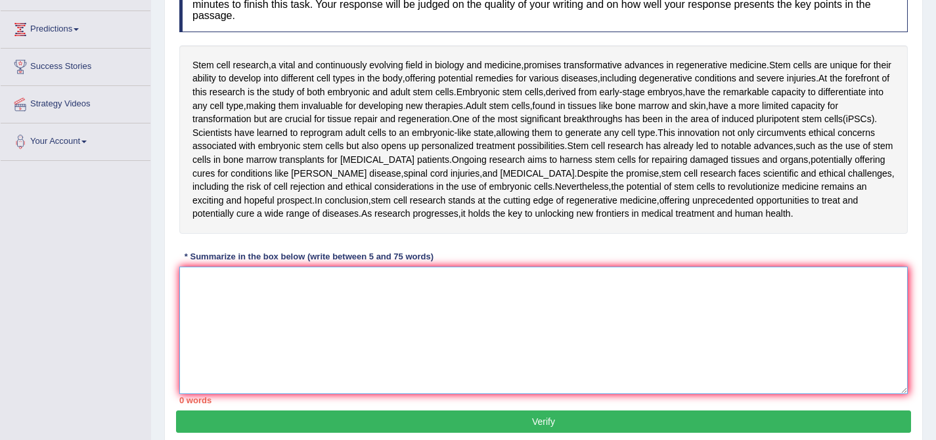
click at [446, 322] on textarea at bounding box center [543, 330] width 728 height 127
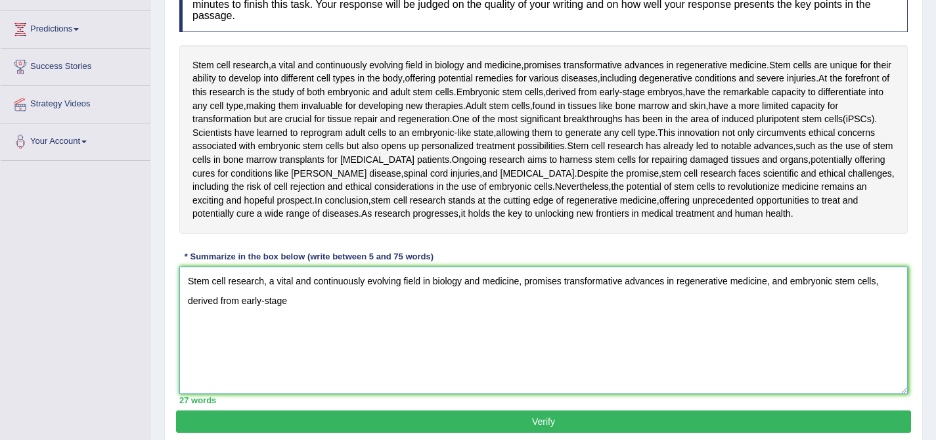
type textarea "Stem cell research, a vital and continuously evolving field in biology and medi…"
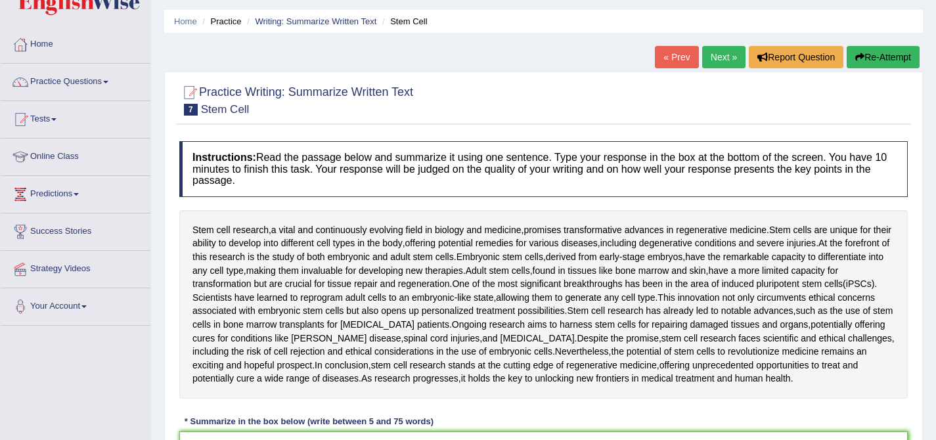
scroll to position [0, 0]
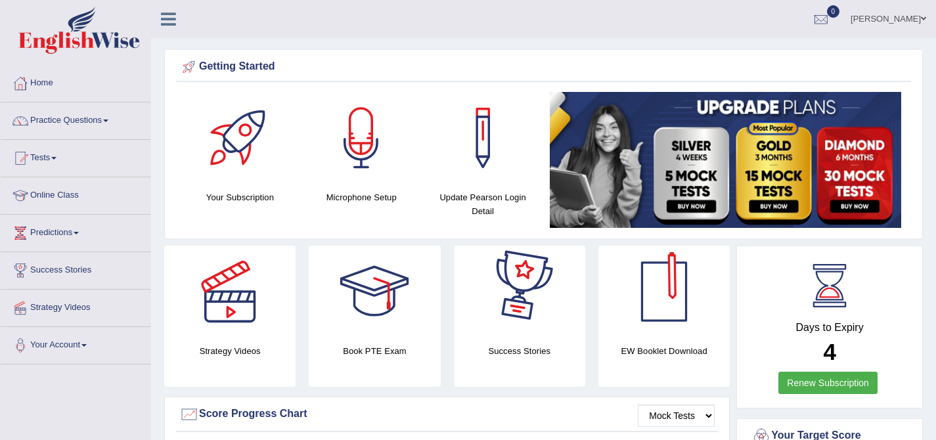
click at [640, 303] on div at bounding box center [664, 292] width 92 height 92
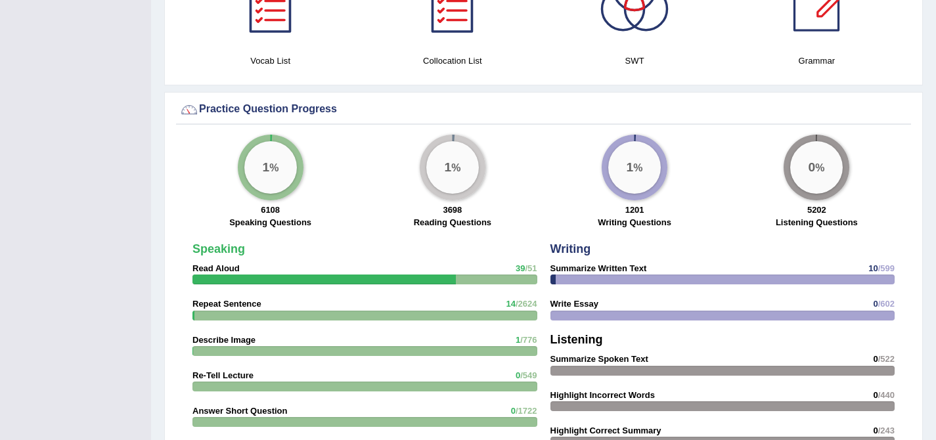
scroll to position [734, 0]
